Goal: Information Seeking & Learning: Learn about a topic

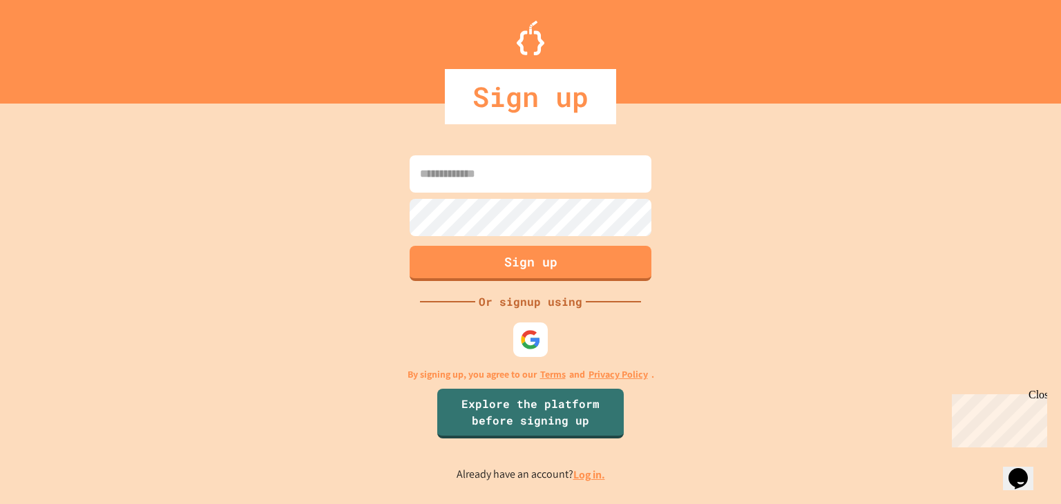
click at [597, 474] on link "Log in." at bounding box center [589, 474] width 32 height 15
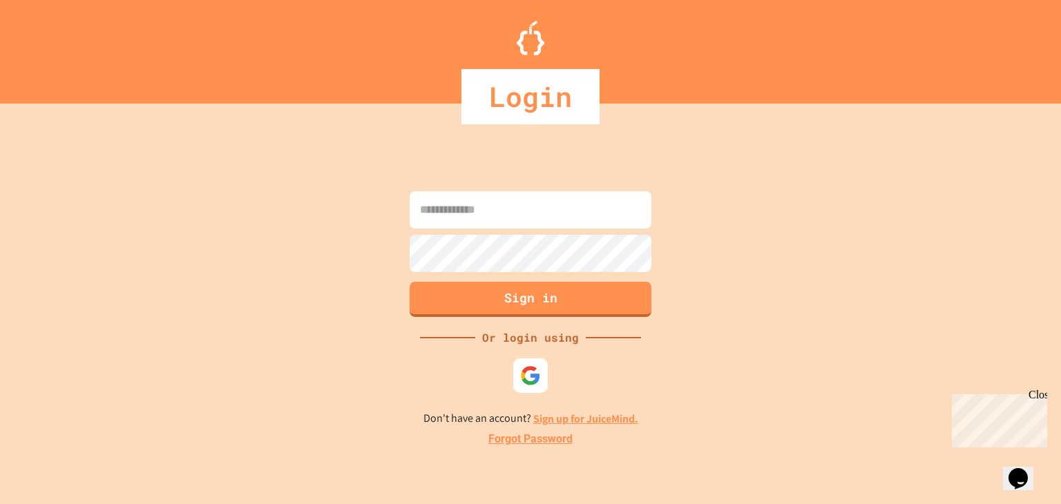
click at [608, 227] on input at bounding box center [530, 209] width 242 height 37
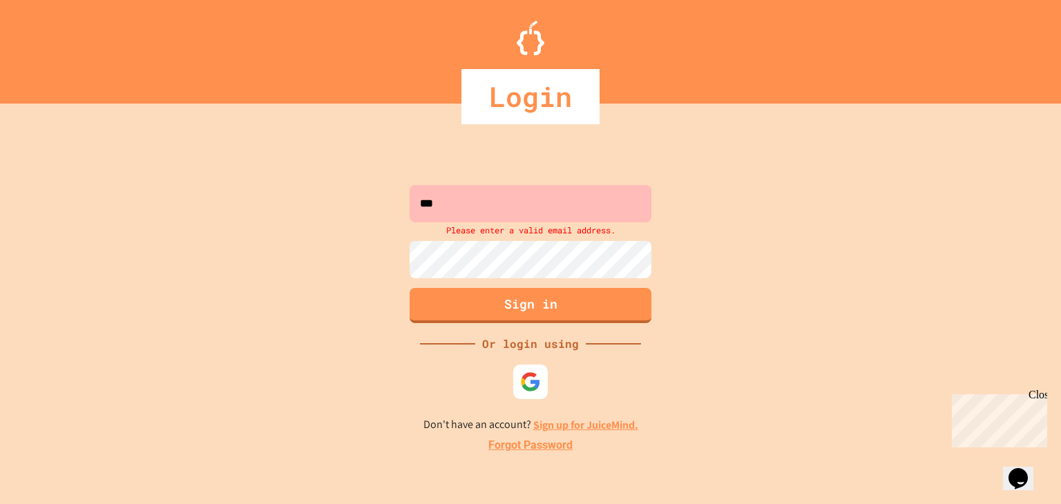
click at [1055, 70] on div "Login" at bounding box center [530, 96] width 1061 height 55
click at [586, 210] on input "***" at bounding box center [530, 203] width 242 height 37
click at [778, 84] on div "Login" at bounding box center [530, 96] width 1061 height 55
click at [543, 200] on input "***" at bounding box center [530, 203] width 242 height 37
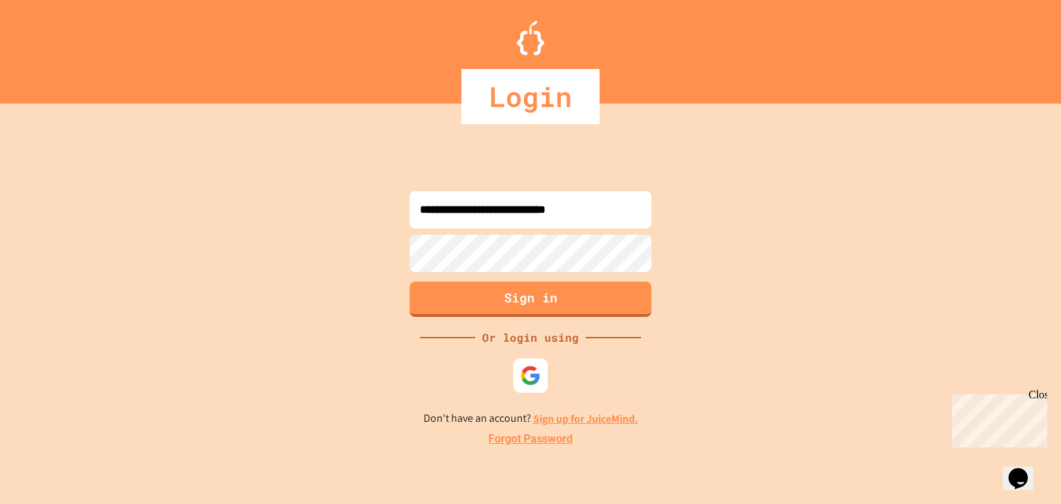
type input "**********"
click at [530, 295] on button "Sign in" at bounding box center [530, 298] width 247 height 36
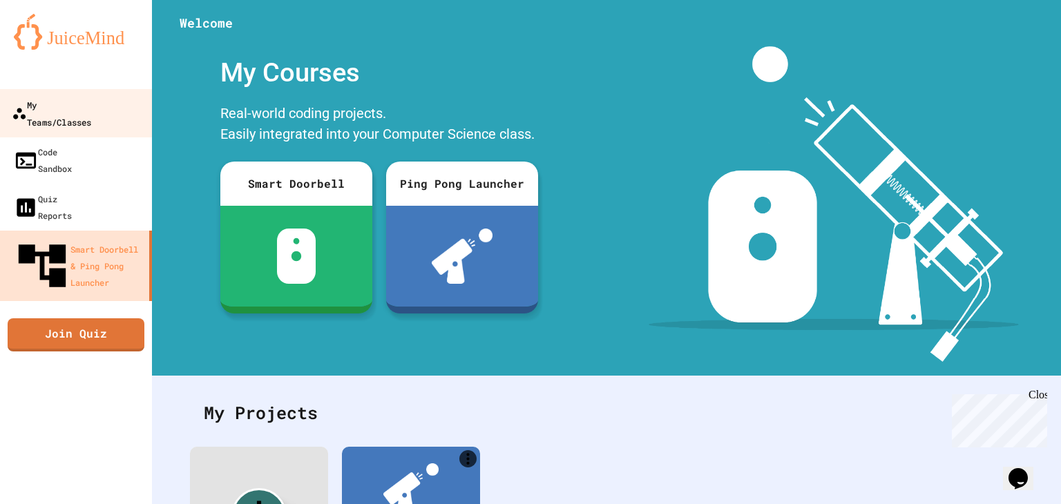
click at [83, 109] on div "My Teams/Classes" at bounding box center [51, 113] width 79 height 34
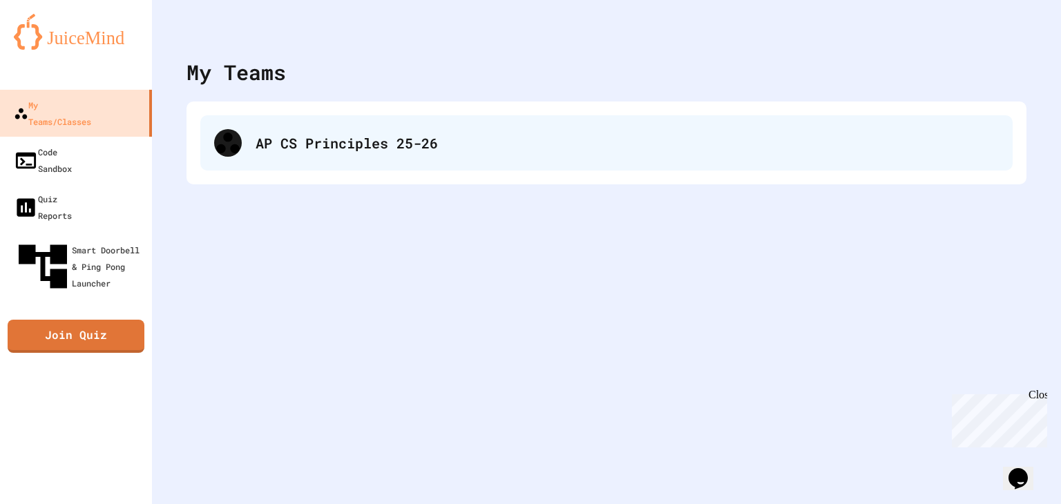
click at [320, 124] on div "AP CS Principles 25-26" at bounding box center [606, 142] width 812 height 55
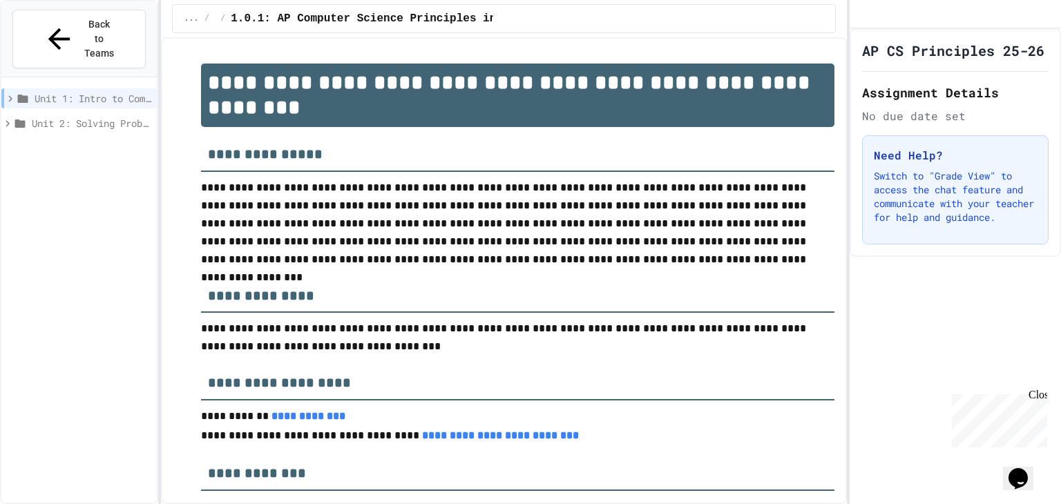
click at [251, 17] on span "1.0.1: AP Computer Science Principles in Python Course Syllabus" at bounding box center [440, 18] width 418 height 17
click at [45, 91] on span "Unit 1: Intro to Computer Science" at bounding box center [93, 98] width 117 height 15
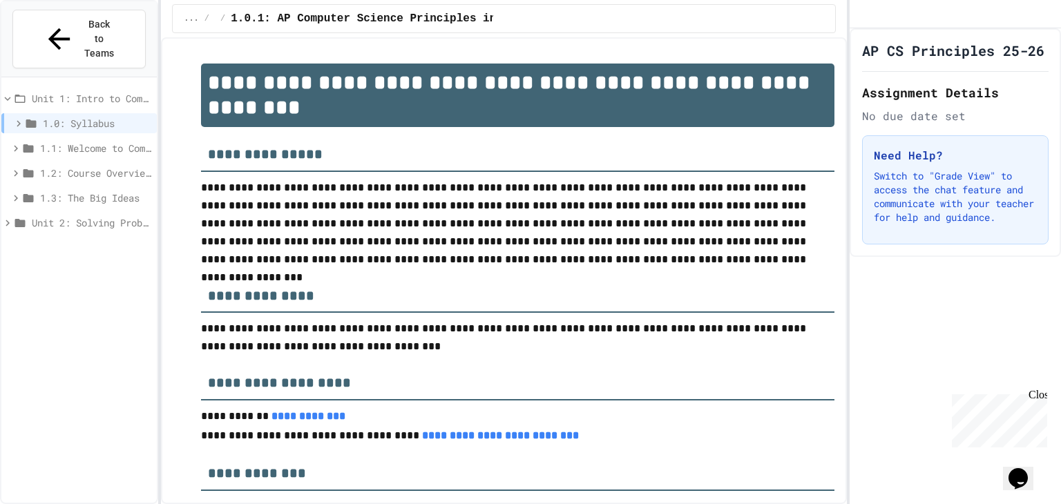
click at [75, 141] on span "1.1: Welcome to Computer Science" at bounding box center [95, 148] width 111 height 15
click at [99, 166] on span "1.1.1: What is Computer Science?" at bounding box center [99, 173] width 104 height 15
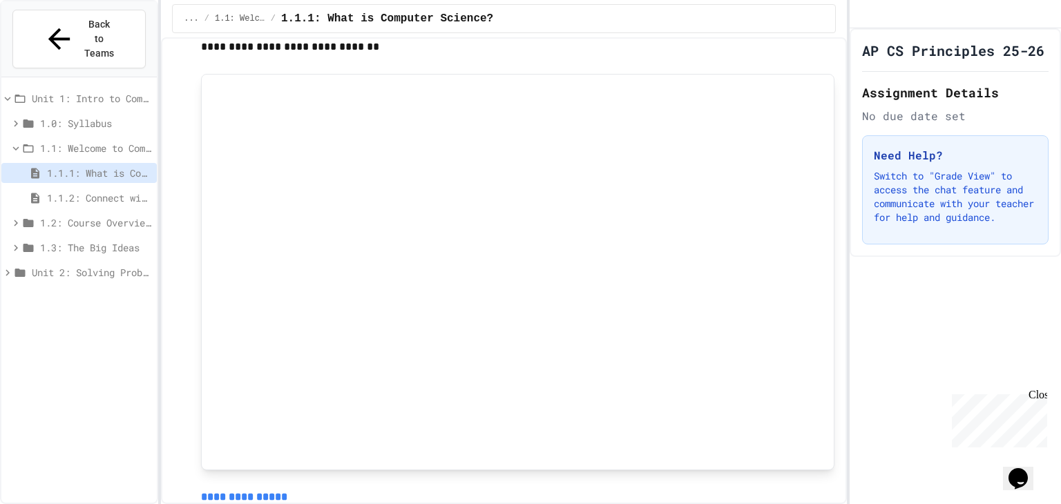
scroll to position [1308, 0]
drag, startPoint x: 345, startPoint y: 186, endPoint x: 174, endPoint y: 305, distance: 207.8
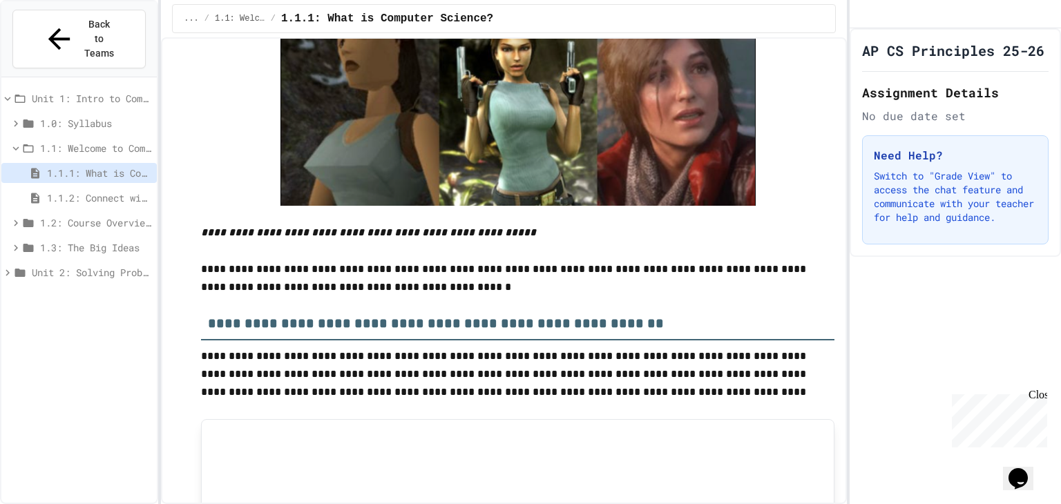
scroll to position [4897, 0]
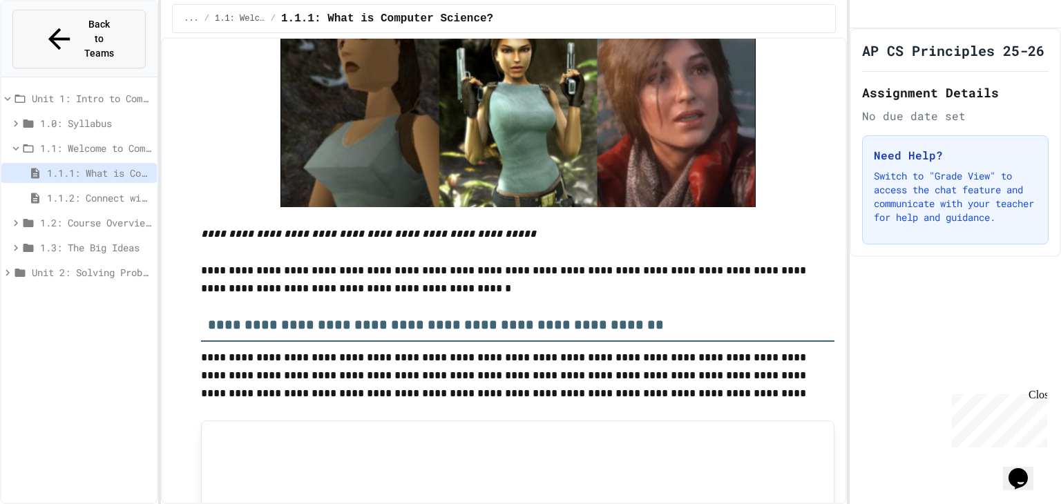
click at [90, 19] on span "Back to Teams" at bounding box center [100, 39] width 32 height 44
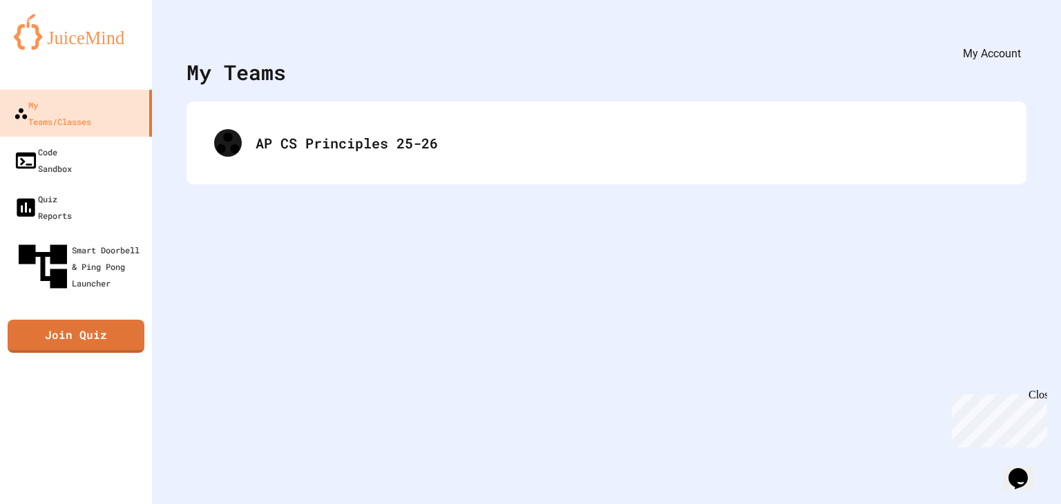
click at [1023, 37] on icon "My Account" at bounding box center [1029, 43] width 13 height 13
